Goal: Navigation & Orientation: Find specific page/section

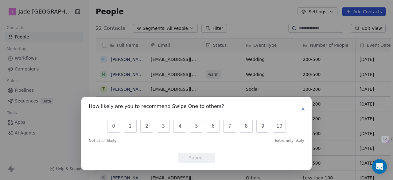
scroll to position [153, 305]
click at [246, 124] on button "8" at bounding box center [246, 126] width 13 height 13
click at [207, 157] on button "Submit" at bounding box center [196, 158] width 37 height 10
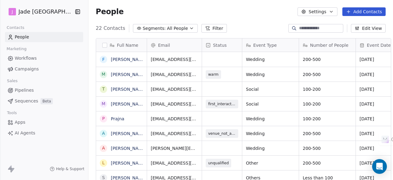
click at [27, 58] on span "Workflows" at bounding box center [26, 58] width 22 height 6
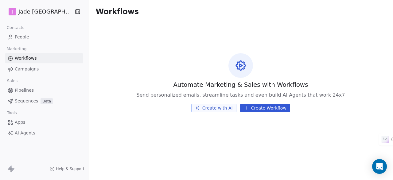
click at [25, 38] on span "People" at bounding box center [22, 37] width 14 height 6
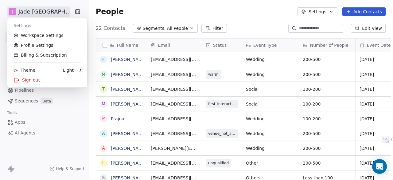
click at [55, 10] on html "[PERSON_NAME] Mumbai Contacts People Marketing Workflows Campaigns Sales Pipeli…" at bounding box center [196, 90] width 393 height 180
click at [50, 14] on html "[PERSON_NAME] Mumbai Contacts People Marketing Workflows Campaigns Sales Pipeli…" at bounding box center [196, 90] width 393 height 180
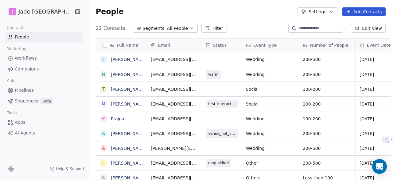
click at [50, 14] on html "[PERSON_NAME] Mumbai Contacts People Marketing Workflows Campaigns Sales Pipeli…" at bounding box center [196, 90] width 393 height 180
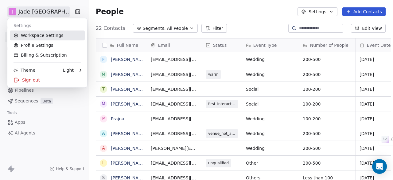
click at [55, 36] on link "Workspace Settings" at bounding box center [47, 35] width 75 height 10
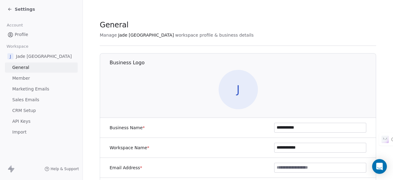
click at [6, 7] on div "Settings" at bounding box center [41, 9] width 83 height 18
click at [8, 7] on icon at bounding box center [9, 9] width 5 height 5
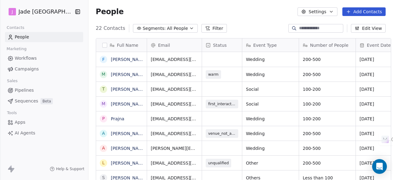
scroll to position [153, 305]
click at [31, 9] on html "[PERSON_NAME] Mumbai Contacts People Marketing Workflows Campaigns Sales Pipeli…" at bounding box center [196, 90] width 393 height 180
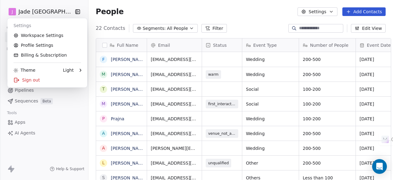
click at [71, 13] on html "[PERSON_NAME] Mumbai Contacts People Marketing Workflows Campaigns Sales Pipeli…" at bounding box center [196, 90] width 393 height 180
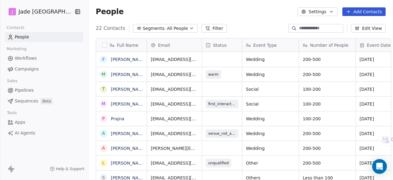
click at [78, 11] on icon "button" at bounding box center [78, 11] width 1 height 1
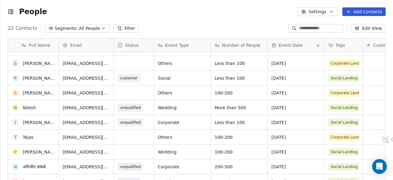
scroll to position [0, 0]
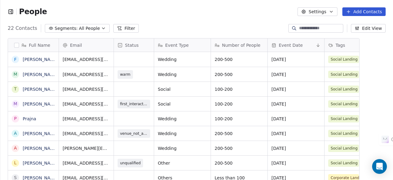
scroll to position [153, 388]
click at [10, 15] on div "People" at bounding box center [27, 11] width 39 height 9
click at [10, 11] on icon "button" at bounding box center [10, 11] width 1 height 1
